Goal: Information Seeking & Learning: Learn about a topic

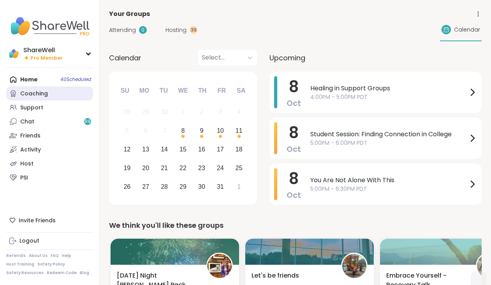
click at [66, 95] on link "Coaching" at bounding box center [49, 93] width 87 height 14
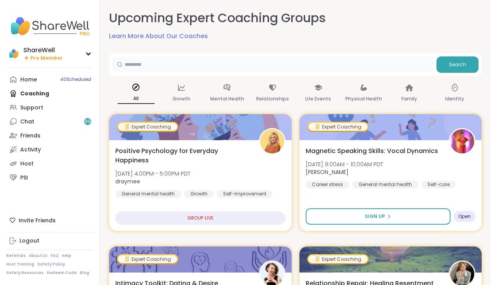
click at [187, 58] on input "text" at bounding box center [272, 64] width 321 height 16
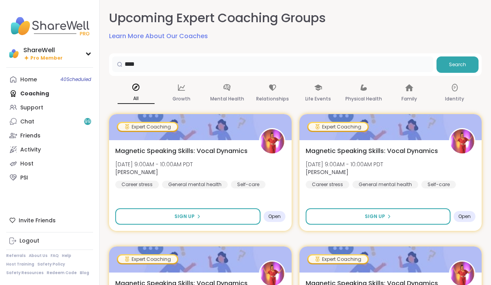
type input "****"
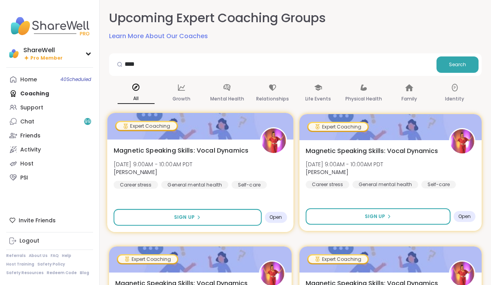
drag, startPoint x: 187, startPoint y: 58, endPoint x: 213, endPoint y: 147, distance: 93.2
click at [213, 147] on span "Magnetic Speaking Skills: Vocal Dynamics" at bounding box center [181, 150] width 135 height 9
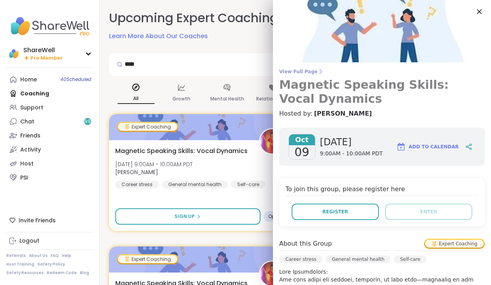
click at [309, 74] on span "View Full Page" at bounding box center [382, 72] width 206 height 6
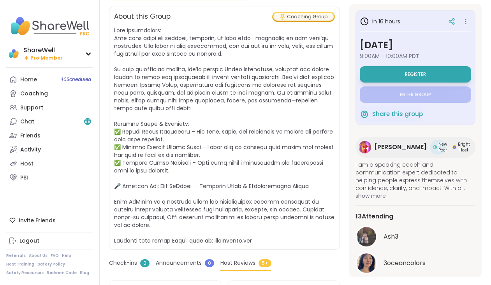
scroll to position [191, 0]
drag, startPoint x: 197, startPoint y: 171, endPoint x: 240, endPoint y: 171, distance: 43.2
click at [240, 171] on span at bounding box center [224, 135] width 220 height 218
copy span "peaking Coach"
click at [312, 172] on span at bounding box center [224, 135] width 221 height 218
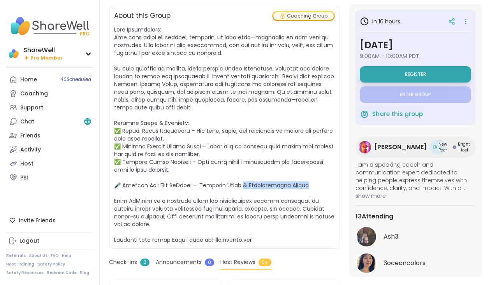
drag, startPoint x: 312, startPoint y: 172, endPoint x: 243, endPoint y: 172, distance: 68.9
click at [243, 172] on span at bounding box center [224, 135] width 221 height 218
copy span "Communication Expert"
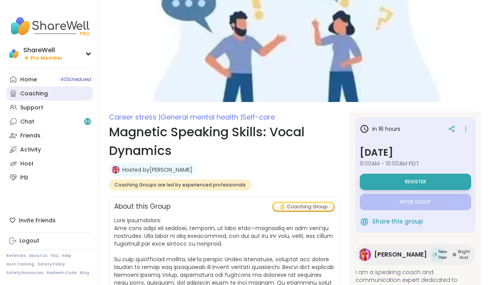
scroll to position [0, 0]
click at [45, 94] on div "Coaching" at bounding box center [34, 94] width 28 height 8
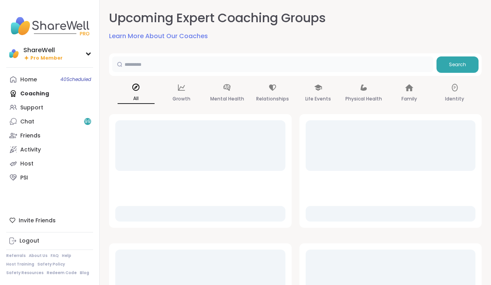
click at [178, 66] on input "text" at bounding box center [272, 64] width 321 height 16
type input "*"
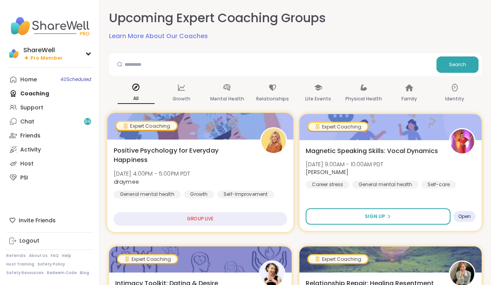
click at [159, 168] on div "Positive Psychology for Everyday Happiness [DATE] 4:00PM - 5:00PM PDT draymee G…" at bounding box center [200, 172] width 173 height 53
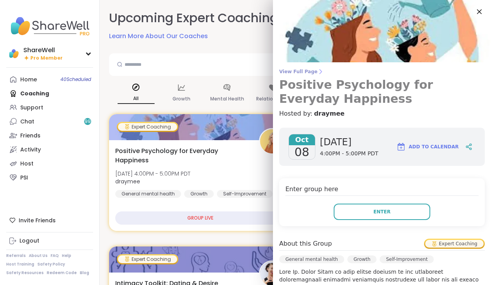
click at [301, 78] on link "View Full Page Positive Psychology for Everyday Happiness" at bounding box center [382, 87] width 206 height 37
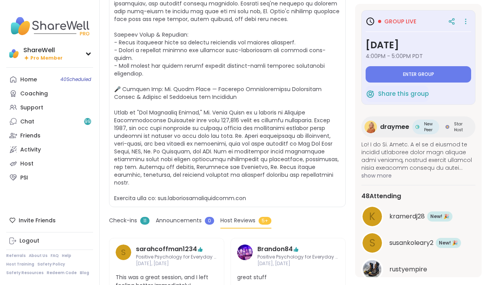
scroll to position [241, 0]
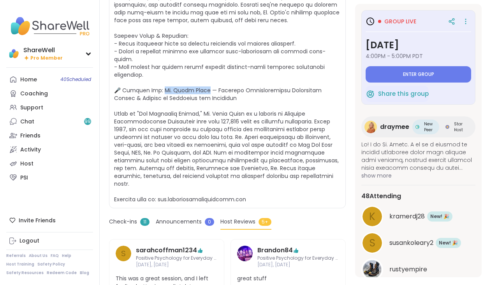
drag, startPoint x: 158, startPoint y: 82, endPoint x: 203, endPoint y: 83, distance: 45.2
click at [203, 83] on span at bounding box center [227, 83] width 226 height 242
copy span "r. [PERSON_NAME]"
click at [198, 93] on span at bounding box center [227, 83] width 226 height 242
drag, startPoint x: 158, startPoint y: 83, endPoint x: 203, endPoint y: 83, distance: 45.6
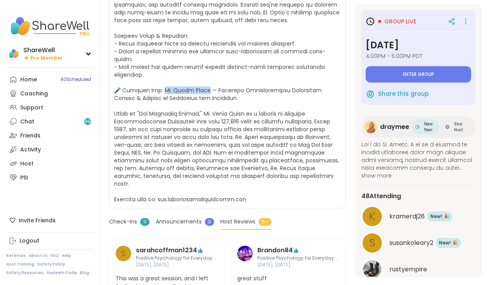
click at [203, 83] on span at bounding box center [227, 83] width 226 height 242
copy span "r. [PERSON_NAME]"
drag, startPoint x: 275, startPoint y: 83, endPoint x: 325, endPoint y: 85, distance: 50.3
click at [325, 85] on span at bounding box center [227, 83] width 226 height 242
click at [307, 82] on span at bounding box center [227, 83] width 226 height 242
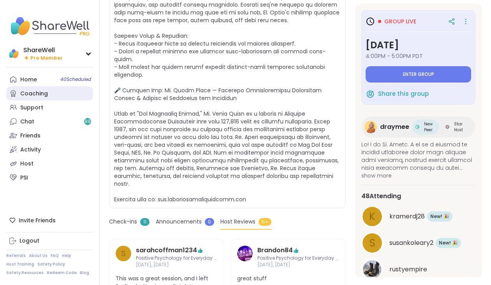
click at [30, 95] on div "Coaching" at bounding box center [34, 94] width 28 height 8
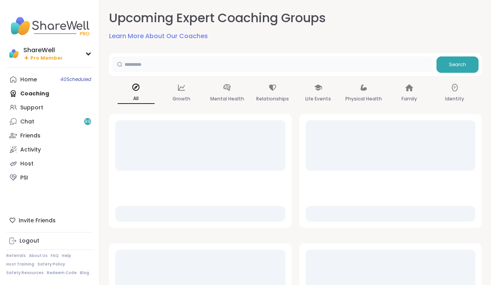
click at [198, 58] on input "text" at bounding box center [272, 64] width 321 height 16
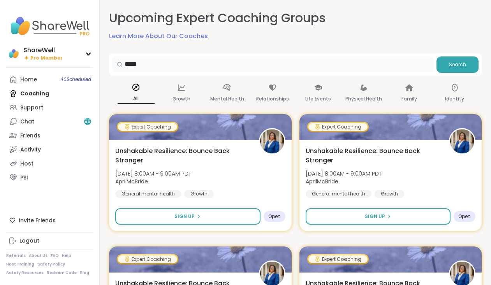
type input "*****"
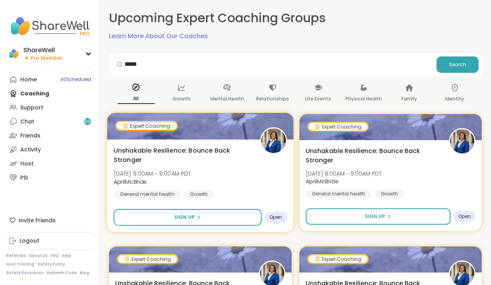
drag, startPoint x: 198, startPoint y: 58, endPoint x: 185, endPoint y: 145, distance: 88.3
click at [185, 145] on div "Unshakable Resilience: Bounce Back Stronger [DATE] 8:00AM - 9:00AM PDT AprilMcB…" at bounding box center [200, 185] width 186 height 93
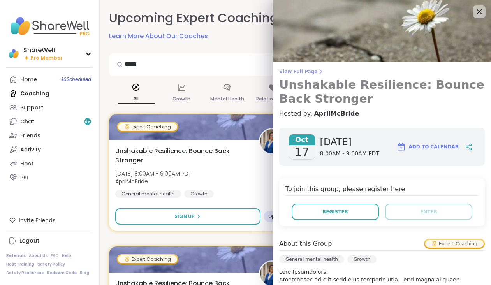
click at [303, 72] on span "View Full Page" at bounding box center [382, 72] width 206 height 6
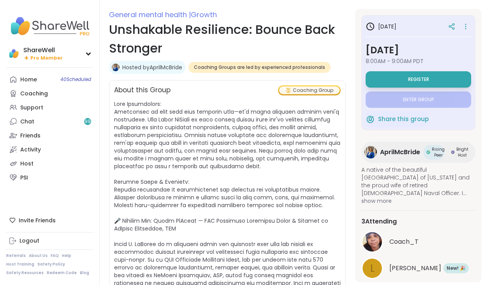
scroll to position [161, 0]
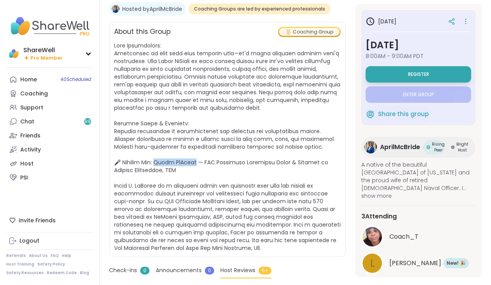
drag, startPoint x: 158, startPoint y: 171, endPoint x: 193, endPoint y: 171, distance: 35.1
click at [193, 171] on span at bounding box center [227, 147] width 227 height 210
copy span "pril [PERSON_NAME]"
drag, startPoint x: 199, startPoint y: 170, endPoint x: 209, endPoint y: 171, distance: 9.8
click at [209, 171] on span at bounding box center [227, 147] width 227 height 210
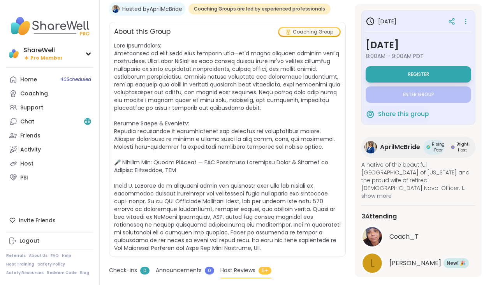
click at [212, 187] on span at bounding box center [227, 147] width 227 height 210
drag, startPoint x: 162, startPoint y: 210, endPoint x: 242, endPoint y: 209, distance: 80.2
click at [242, 209] on span at bounding box center [227, 147] width 227 height 210
copy span "ICF Associate Certified Coach,"
